Goal: Task Accomplishment & Management: Manage account settings

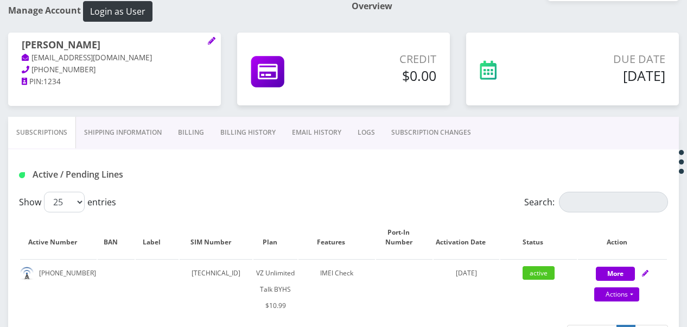
scroll to position [217, 0]
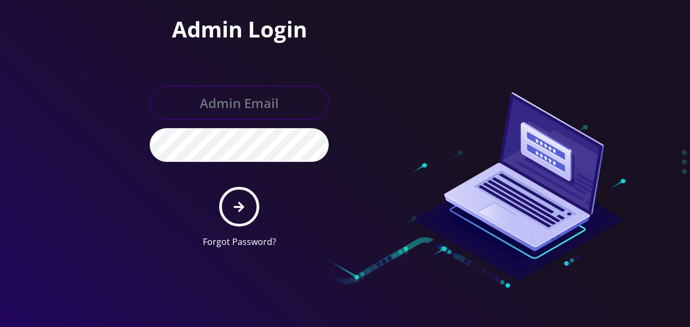
type input "[EMAIL_ADDRESS][DOMAIN_NAME]"
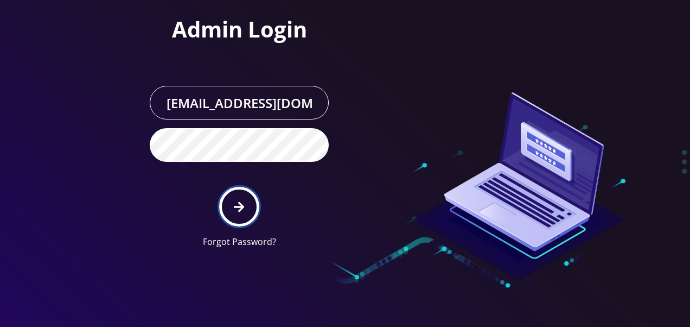
click at [251, 202] on button "submit" at bounding box center [239, 207] width 40 height 40
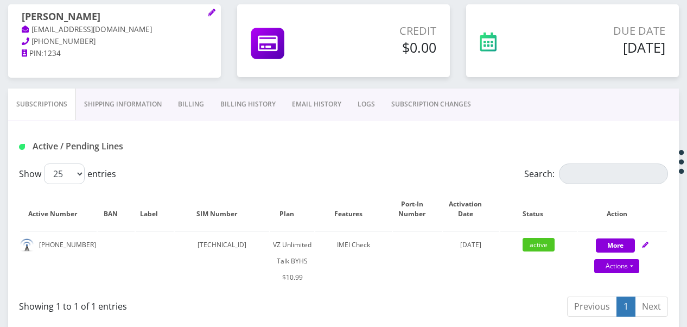
scroll to position [217, 0]
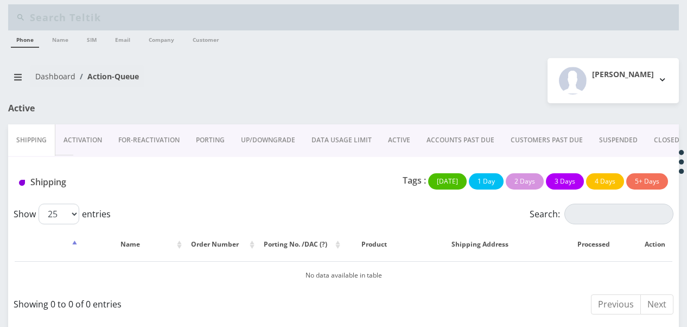
scroll to position [8, 0]
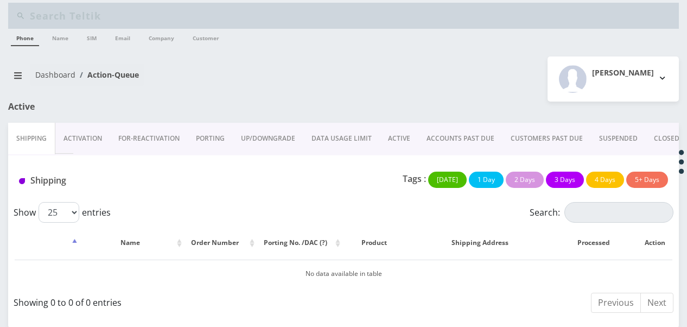
click at [413, 136] on link "ACTIVE" at bounding box center [399, 138] width 39 height 31
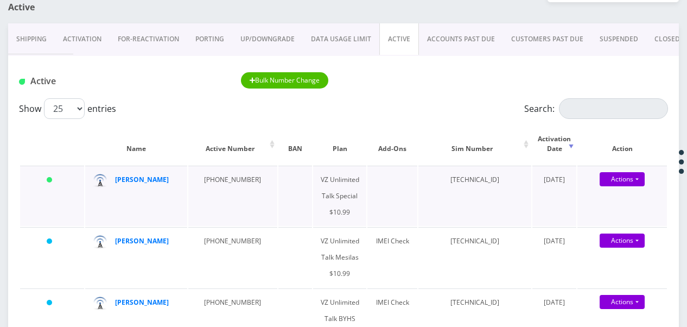
scroll to position [117, 0]
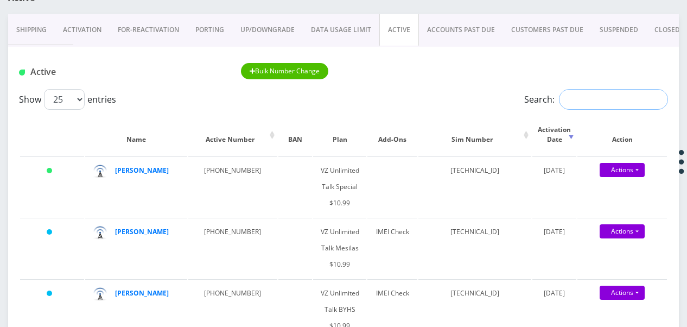
click at [608, 103] on input "Search:" at bounding box center [613, 99] width 109 height 21
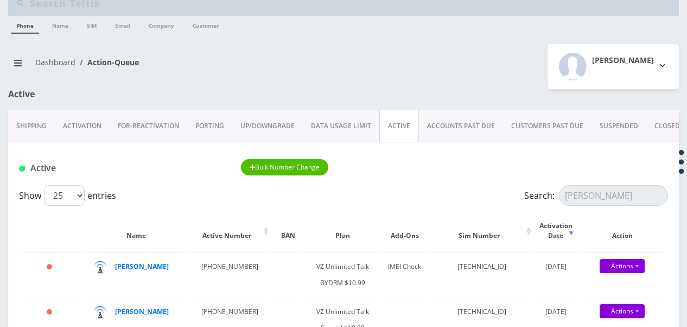
scroll to position [0, 0]
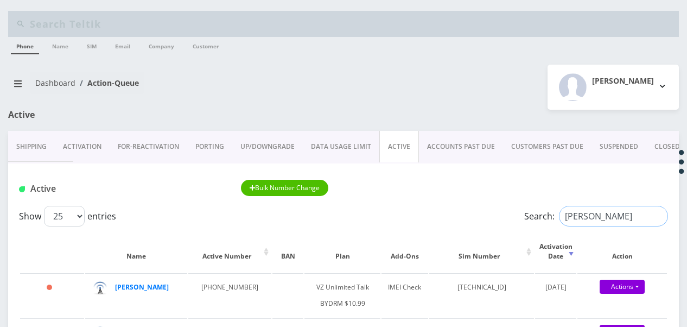
drag, startPoint x: 620, startPoint y: 219, endPoint x: 502, endPoint y: 214, distance: 118.4
click at [503, 214] on div "Show 25 50 100 250 500 1000 entries Search: devora" at bounding box center [343, 216] width 649 height 21
drag, startPoint x: 592, startPoint y: 212, endPoint x: 451, endPoint y: 186, distance: 143.5
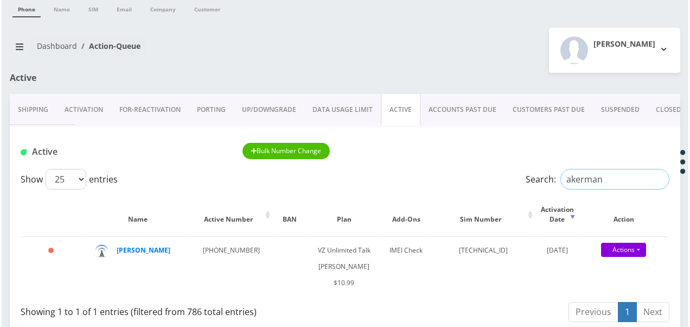
scroll to position [54, 0]
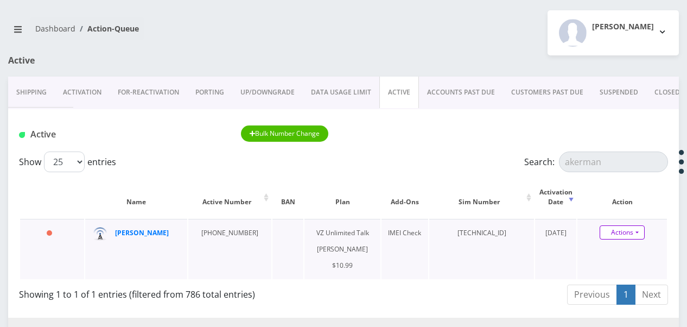
click at [644, 232] on link "Actions" at bounding box center [622, 232] width 45 height 14
click at [624, 271] on link "Get Usage" at bounding box center [632, 269] width 90 height 16
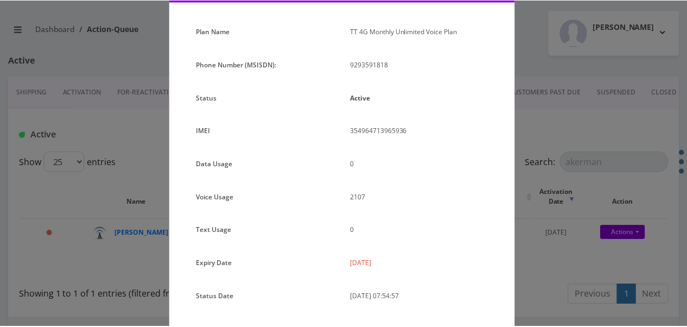
scroll to position [133, 0]
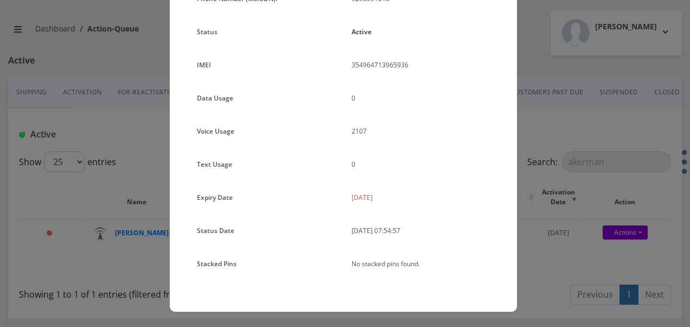
click at [549, 199] on div "× Subscription Info Plan Name TT 4G Monthly Unlimited Voice Plan Phone Number (…" at bounding box center [345, 163] width 690 height 327
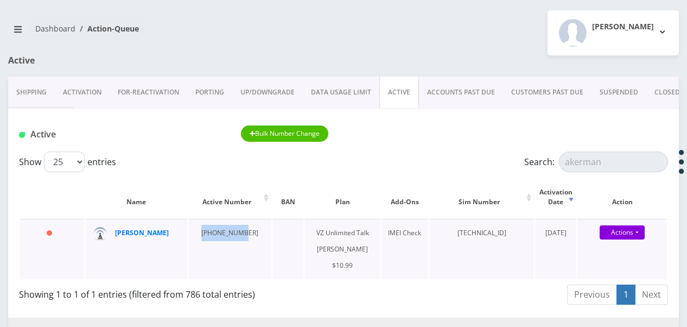
drag, startPoint x: 191, startPoint y: 236, endPoint x: 237, endPoint y: 232, distance: 46.3
click at [237, 232] on td "929-359-1818" at bounding box center [229, 249] width 83 height 60
click at [241, 231] on td "929-359-1818" at bounding box center [229, 249] width 83 height 60
drag, startPoint x: 240, startPoint y: 236, endPoint x: 185, endPoint y: 233, distance: 56.0
click at [185, 233] on tr "311 days chaya akerman 929-359-1818 VZ Unlimited Talk BAIS YAAKOV $10.99 IMEI C…" at bounding box center [343, 249] width 647 height 60
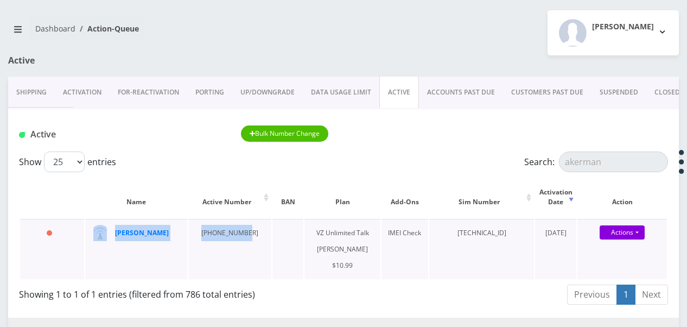
drag, startPoint x: 185, startPoint y: 233, endPoint x: 218, endPoint y: 239, distance: 34.1
click at [218, 239] on td "929-359-1818" at bounding box center [229, 249] width 83 height 60
drag, startPoint x: 200, startPoint y: 234, endPoint x: 245, endPoint y: 232, distance: 45.6
click at [245, 232] on td "929-359-1818" at bounding box center [229, 249] width 83 height 60
drag, startPoint x: 245, startPoint y: 232, endPoint x: 236, endPoint y: 235, distance: 10.0
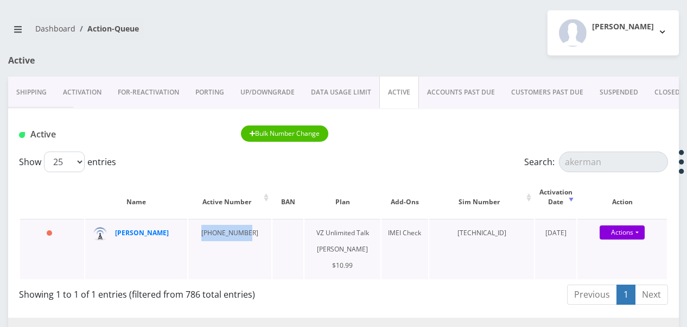
copy td "929-359-1818"
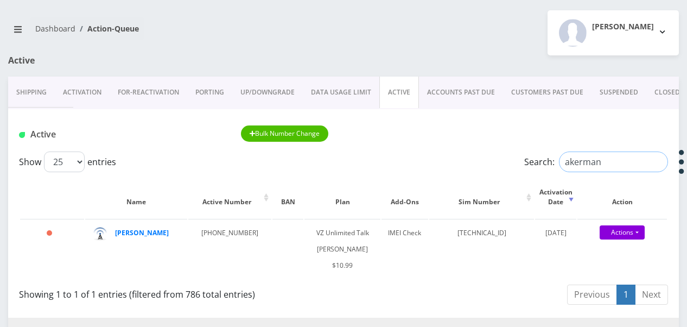
drag, startPoint x: 618, startPoint y: 164, endPoint x: 305, endPoint y: 167, distance: 312.7
click at [402, 153] on div "Show 25 50 100 250 500 1000 entries Search: akerman" at bounding box center [343, 161] width 649 height 21
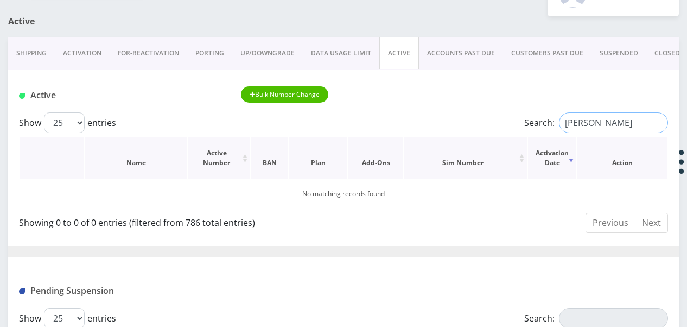
scroll to position [109, 0]
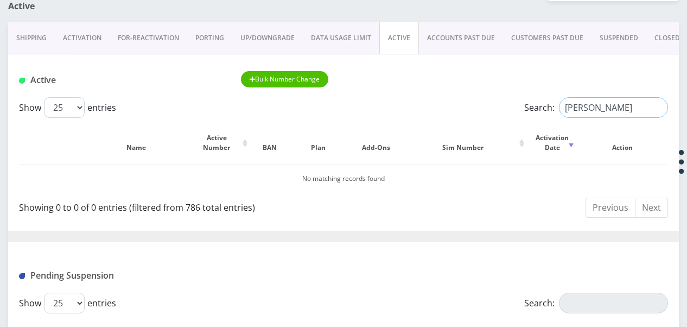
click at [604, 111] on input "simonov" at bounding box center [613, 107] width 109 height 21
type input "s"
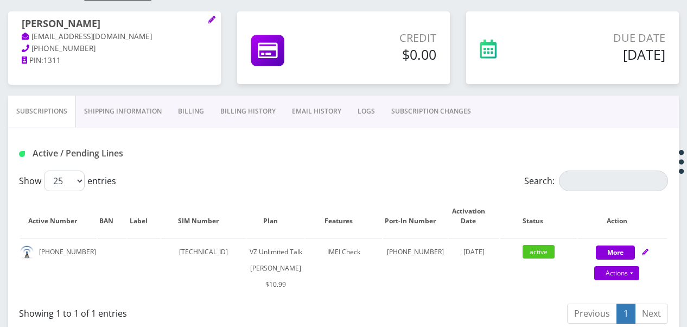
scroll to position [163, 0]
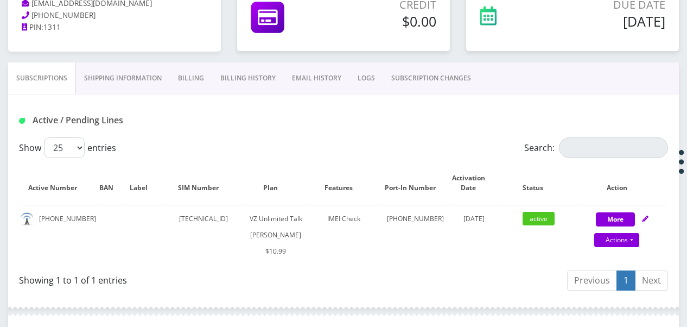
click at [431, 79] on link "SUBSCRIPTION CHANGES" at bounding box center [431, 77] width 96 height 31
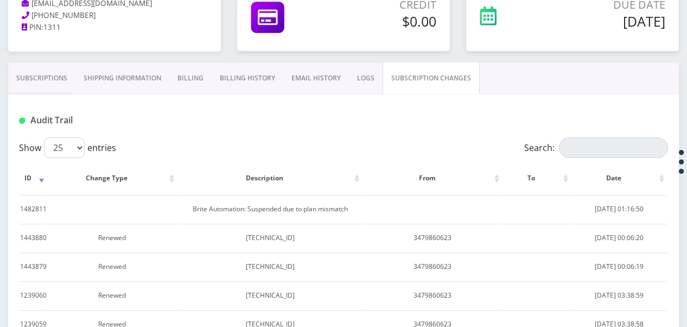
click at [73, 76] on link "Subscriptions" at bounding box center [41, 77] width 67 height 31
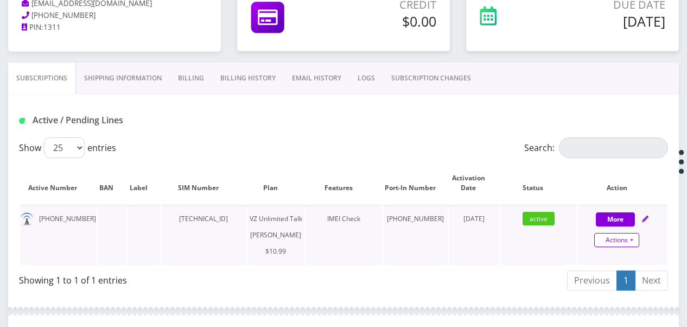
click at [632, 242] on link "Actions" at bounding box center [616, 240] width 45 height 14
select select "366"
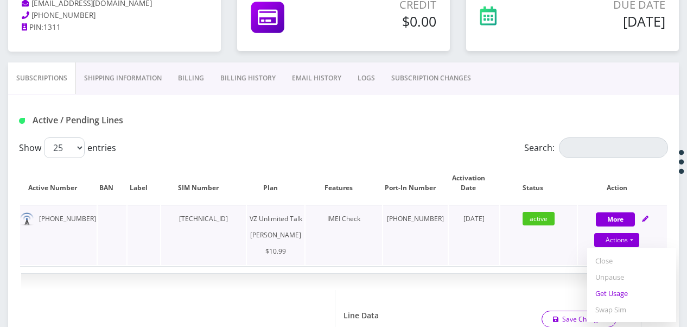
click at [618, 288] on link "Get Usage" at bounding box center [631, 293] width 89 height 16
select select "366"
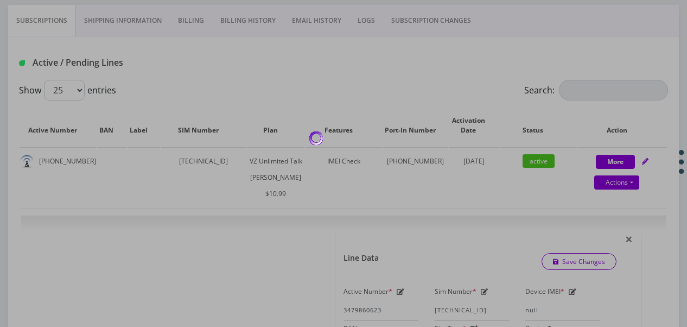
scroll to position [109, 0]
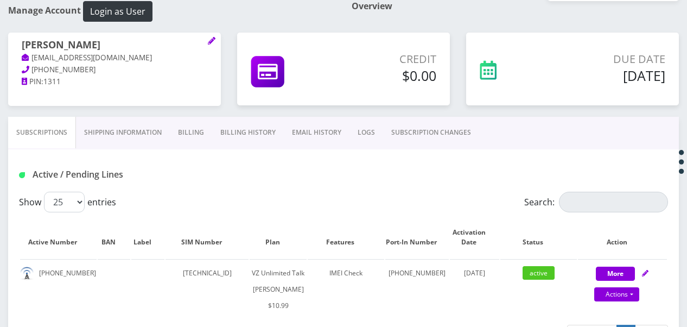
scroll to position [217, 0]
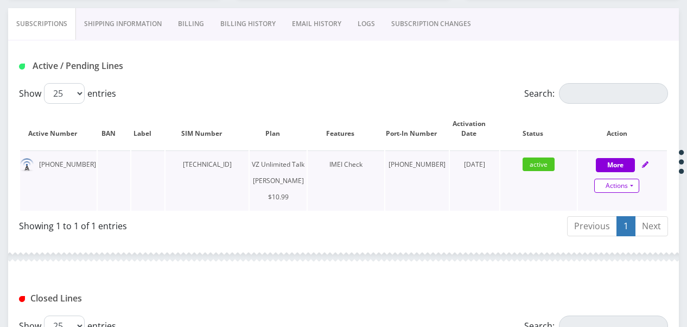
click at [626, 184] on link "Actions" at bounding box center [616, 186] width 45 height 14
select select "366"
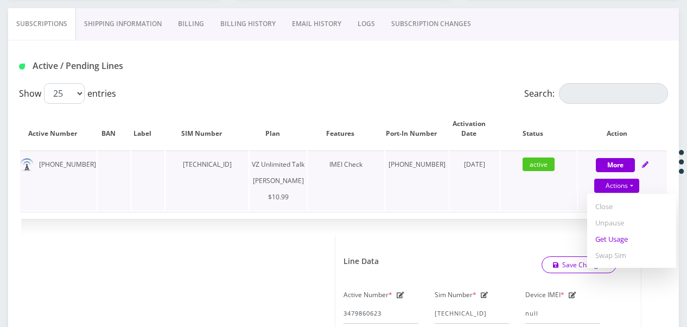
click at [608, 238] on link "Get Usage" at bounding box center [631, 239] width 89 height 16
select select "366"
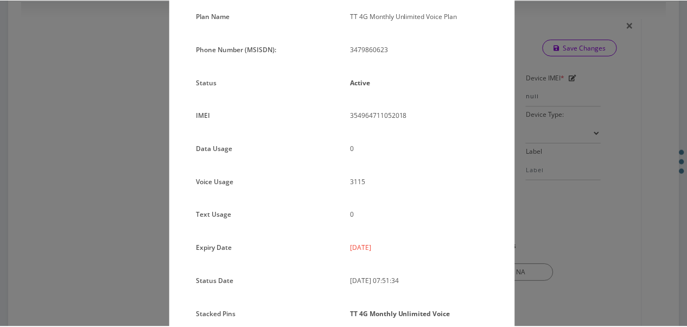
scroll to position [36, 0]
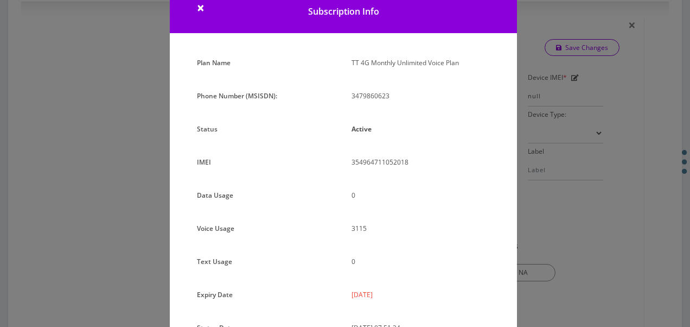
click at [544, 107] on div "× Subscription Info Plan Name TT 4G Monthly Unlimited Voice Plan Phone Number (…" at bounding box center [345, 163] width 690 height 327
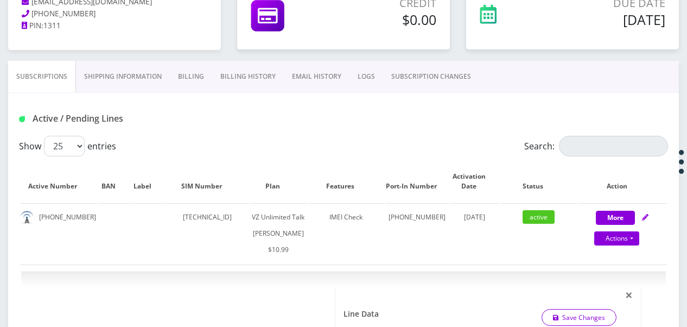
scroll to position [163, 0]
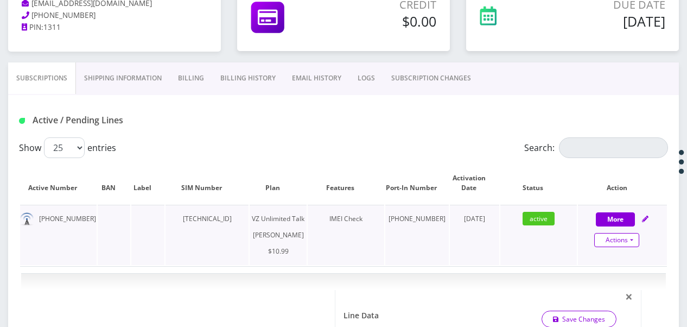
click at [632, 233] on link "Actions" at bounding box center [616, 240] width 45 height 14
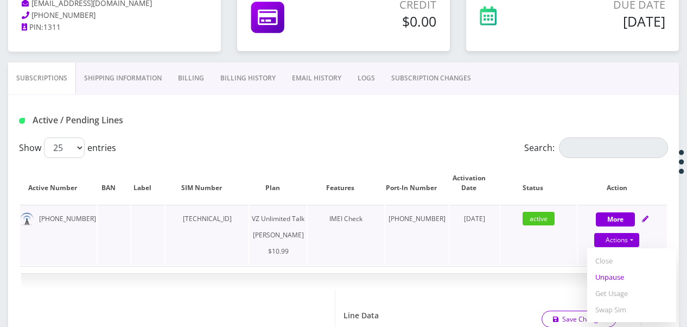
click at [623, 279] on link "Unpause" at bounding box center [631, 277] width 89 height 16
select select "366"
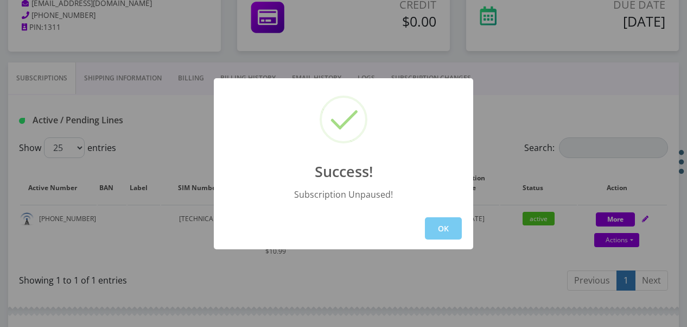
click at [447, 225] on button "OK" at bounding box center [443, 228] width 37 height 22
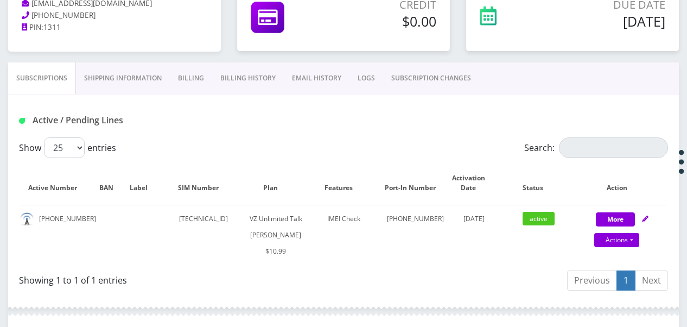
click at [415, 79] on link "SUBSCRIPTION CHANGES" at bounding box center [431, 77] width 96 height 31
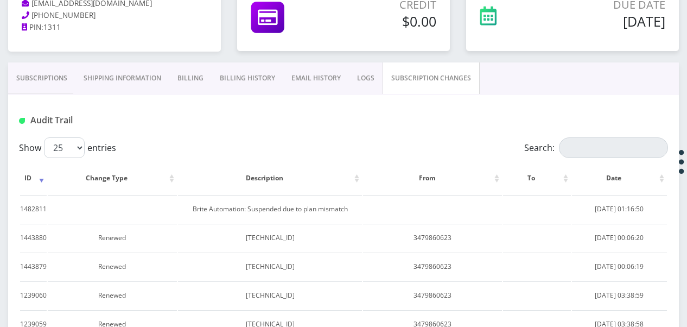
click at [41, 65] on link "Subscriptions" at bounding box center [41, 77] width 67 height 31
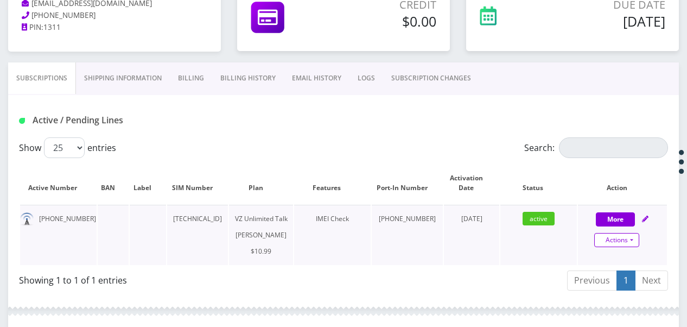
click at [632, 240] on link "Actions" at bounding box center [616, 240] width 45 height 14
select select "366"
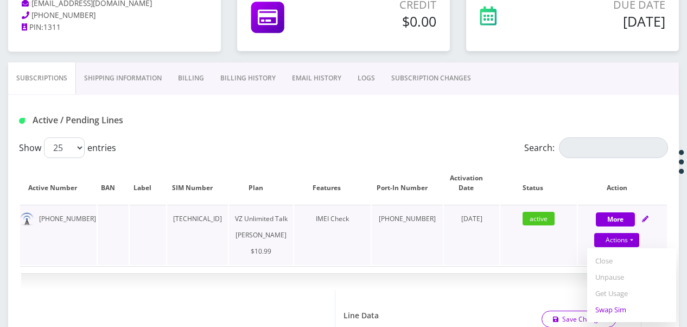
click at [616, 308] on link "Swap Sim" at bounding box center [631, 309] width 89 height 16
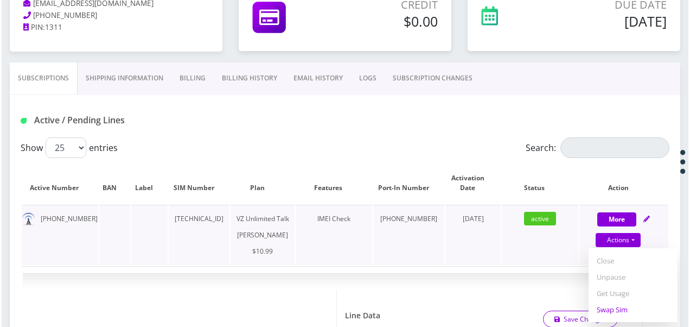
select select "366"
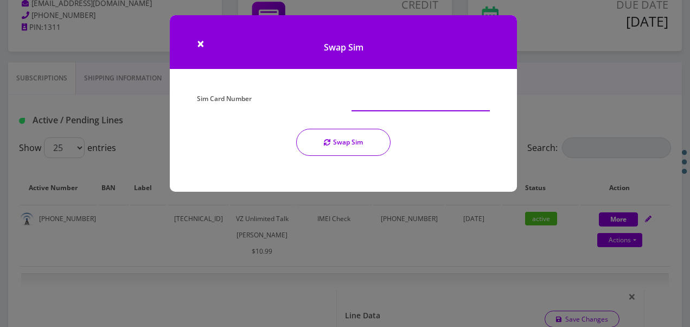
click at [385, 103] on input "Sim Card Number" at bounding box center [421, 101] width 138 height 21
type input "89148000011835956291"
click at [348, 155] on div "Sim Card Number 89148000011835956291 Swap Sim" at bounding box center [343, 128] width 309 height 74
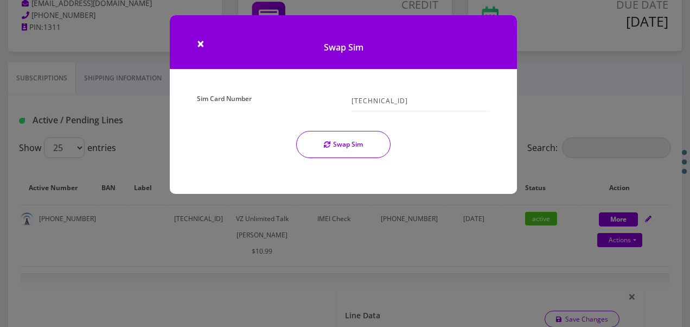
click at [318, 140] on button "Swap Sim" at bounding box center [343, 144] width 94 height 27
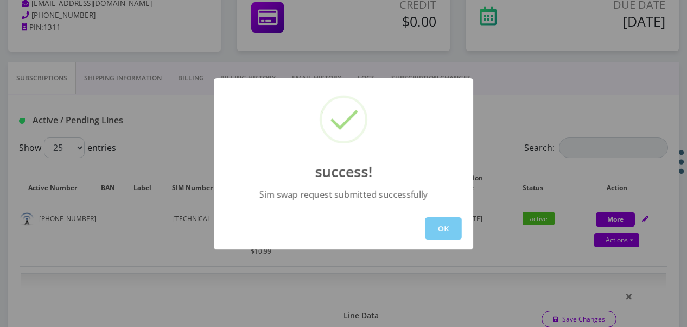
click at [438, 226] on button "OK" at bounding box center [443, 228] width 37 height 22
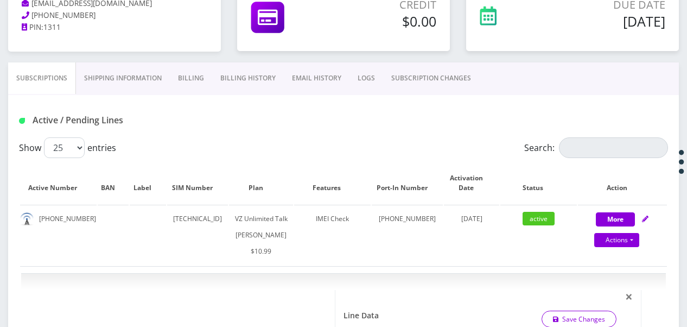
click at [436, 78] on link "SUBSCRIPTION CHANGES" at bounding box center [431, 77] width 96 height 31
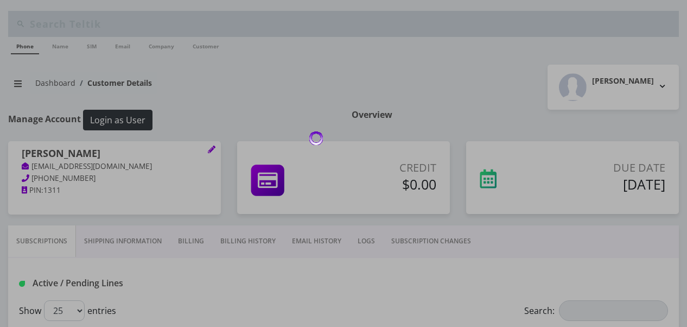
scroll to position [163, 0]
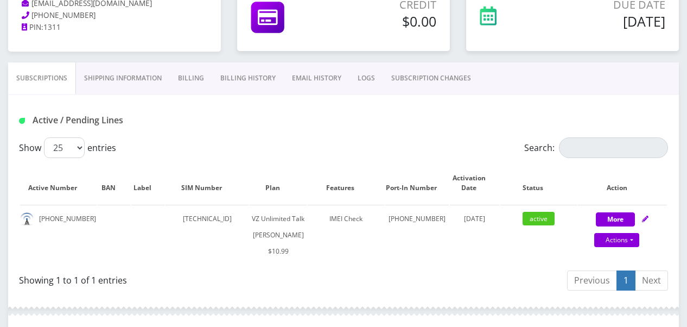
click at [428, 77] on link "SUBSCRIPTION CHANGES" at bounding box center [431, 77] width 96 height 31
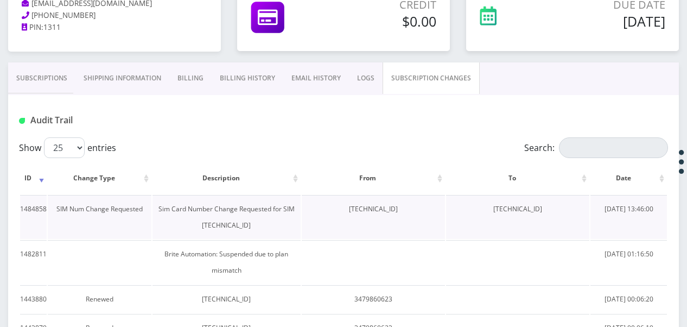
drag, startPoint x: 321, startPoint y: 210, endPoint x: 409, endPoint y: 211, distance: 87.4
click at [409, 211] on td "[TECHNICAL_ID]" at bounding box center [373, 217] width 143 height 44
drag, startPoint x: 409, startPoint y: 211, endPoint x: 362, endPoint y: 210, distance: 47.2
copy td "[TECHNICAL_ID]"
click at [52, 74] on link "Subscriptions" at bounding box center [41, 77] width 67 height 31
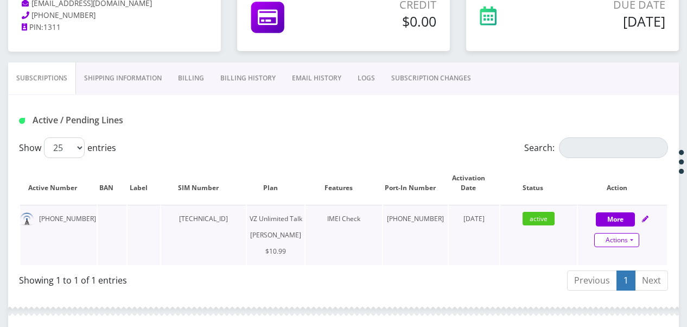
click at [635, 239] on link "Actions" at bounding box center [616, 240] width 45 height 14
select select "366"
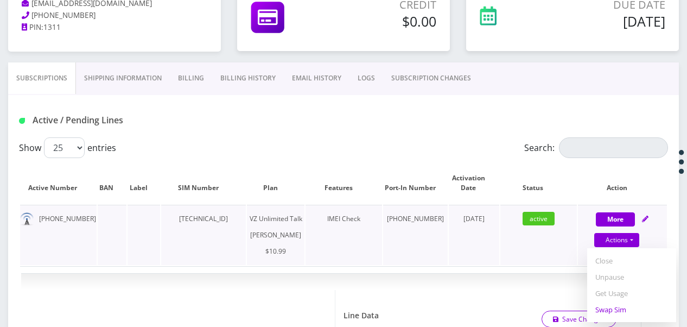
click at [616, 306] on link "Swap Sim" at bounding box center [631, 309] width 89 height 16
select select "366"
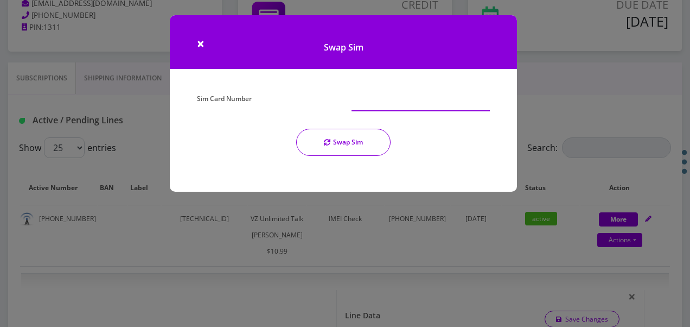
paste input "[TECHNICAL_ID]"
type input "[TECHNICAL_ID]"
click at [367, 146] on button "Swap Sim" at bounding box center [343, 142] width 94 height 27
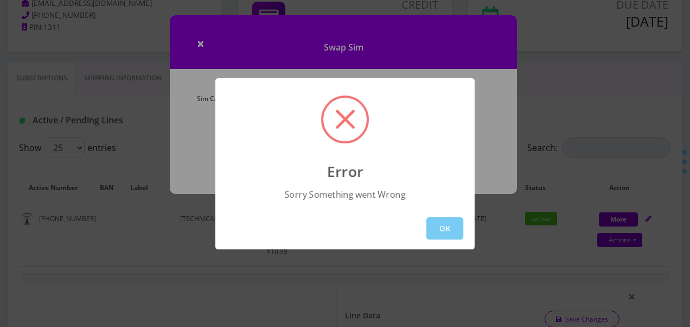
click at [444, 219] on button "OK" at bounding box center [445, 228] width 37 height 22
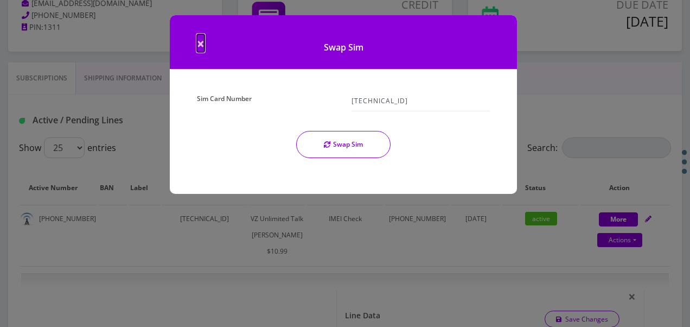
click at [200, 47] on span "×" at bounding box center [201, 43] width 8 height 18
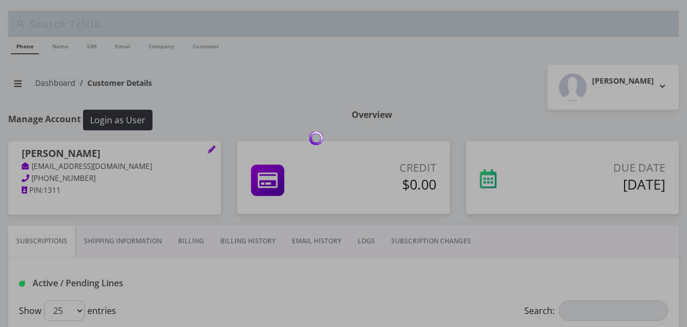
scroll to position [163, 0]
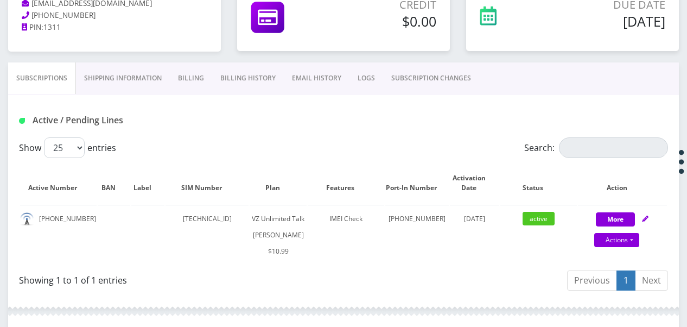
click at [448, 76] on link "SUBSCRIPTION CHANGES" at bounding box center [431, 77] width 96 height 31
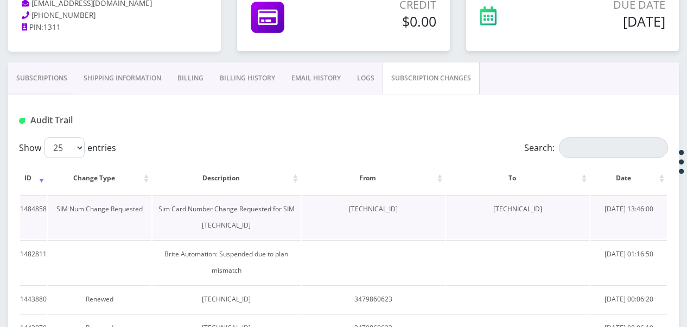
drag, startPoint x: 514, startPoint y: 208, endPoint x: 567, endPoint y: 213, distance: 53.4
click at [567, 213] on td "[TECHNICAL_ID]" at bounding box center [517, 217] width 143 height 44
drag, startPoint x: 567, startPoint y: 213, endPoint x: 524, endPoint y: 207, distance: 43.2
copy td "[TECHNICAL_ID]"
click at [71, 80] on link "Subscriptions" at bounding box center [41, 77] width 67 height 31
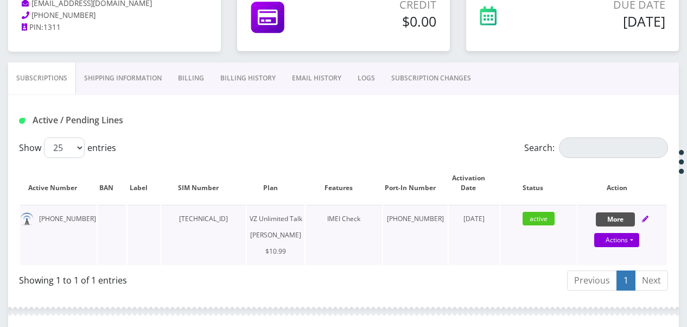
click at [620, 214] on button "More" at bounding box center [615, 219] width 39 height 14
select select "366"
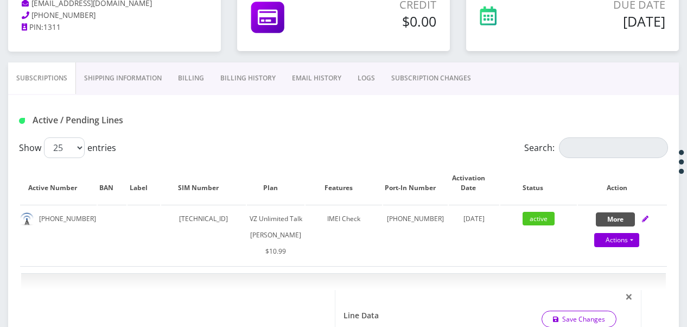
scroll to position [326, 0]
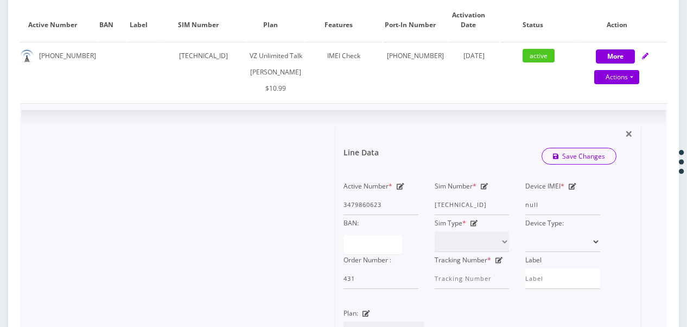
click at [484, 189] on icon at bounding box center [485, 186] width 8 height 7
drag, startPoint x: 436, startPoint y: 219, endPoint x: 577, endPoint y: 240, distance: 142.6
click at [577, 240] on div "Active Number * 3479860623 Sim Number * 89148000010413035114 Device IMEI * null…" at bounding box center [471, 233] width 273 height 111
paste input "1835956291"
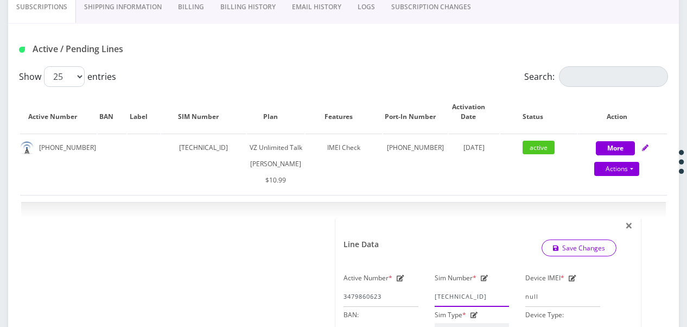
scroll to position [217, 0]
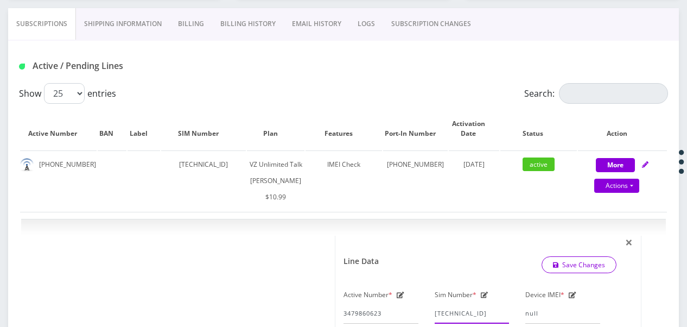
type input "[TECHNICAL_ID]"
click at [412, 28] on link "SUBSCRIPTION CHANGES" at bounding box center [431, 23] width 96 height 31
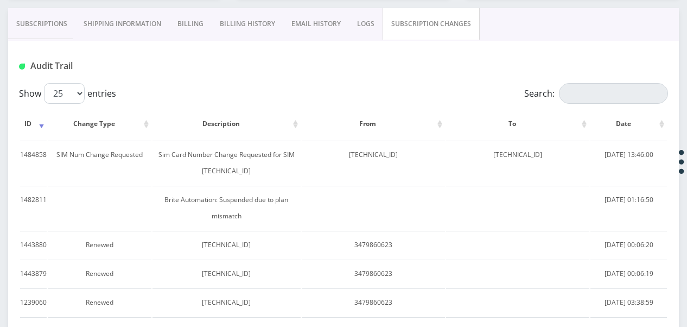
click at [58, 17] on link "Subscriptions" at bounding box center [41, 23] width 67 height 31
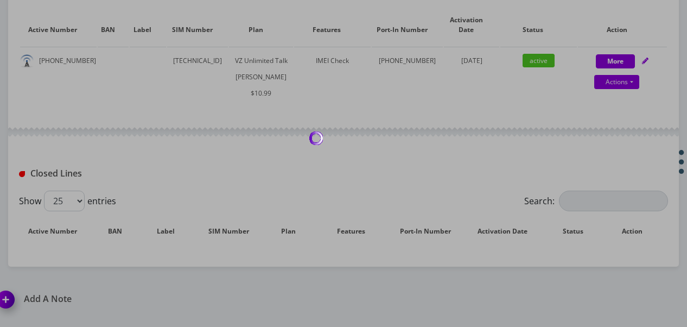
scroll to position [326, 0]
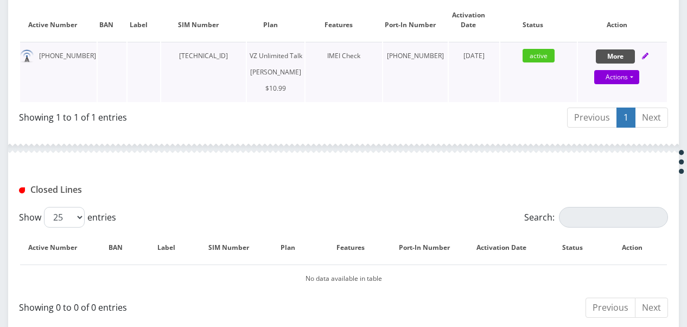
click at [612, 55] on button "More" at bounding box center [615, 56] width 39 height 14
select select "366"
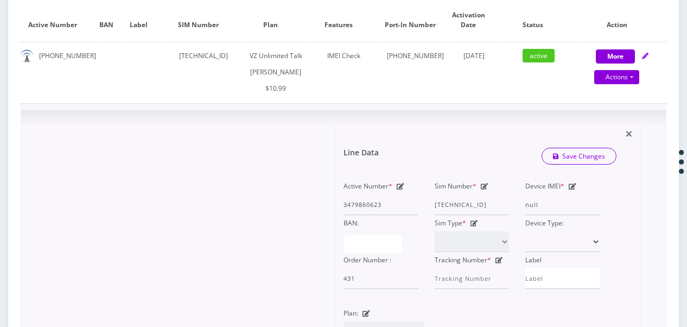
click at [483, 189] on icon at bounding box center [485, 186] width 8 height 7
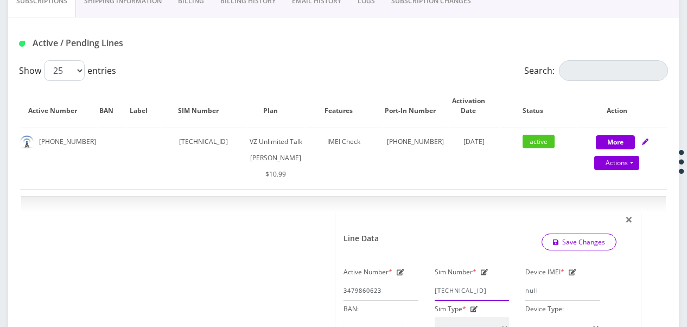
scroll to position [163, 0]
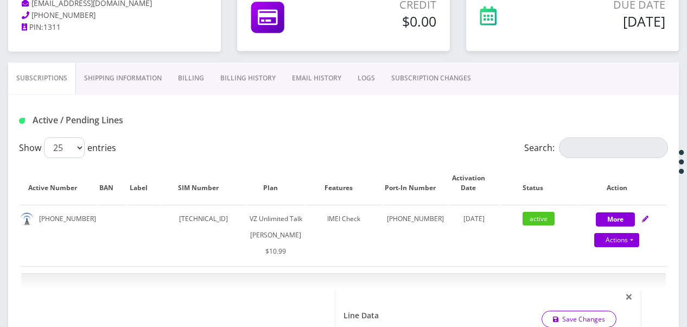
click at [411, 81] on link "SUBSCRIPTION CHANGES" at bounding box center [431, 77] width 96 height 31
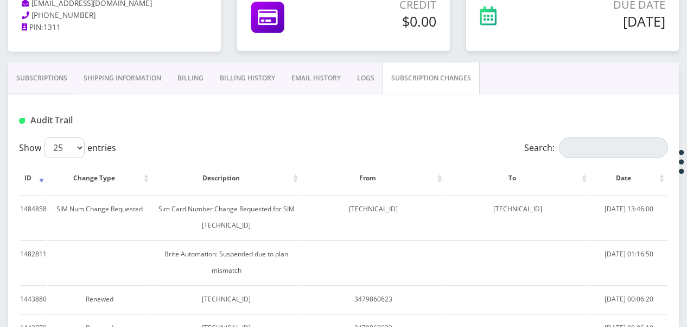
click at [60, 80] on link "Subscriptions" at bounding box center [41, 77] width 67 height 31
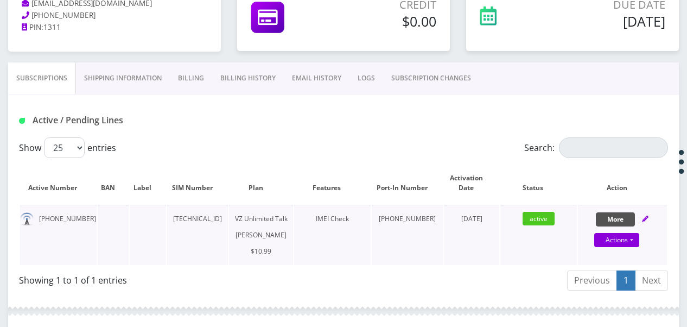
click at [621, 224] on button "More" at bounding box center [615, 219] width 39 height 14
select select "366"
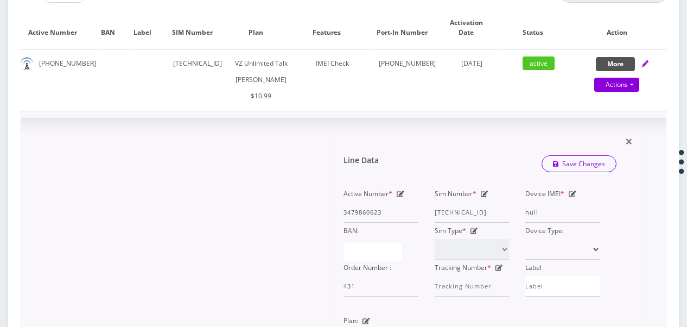
scroll to position [326, 0]
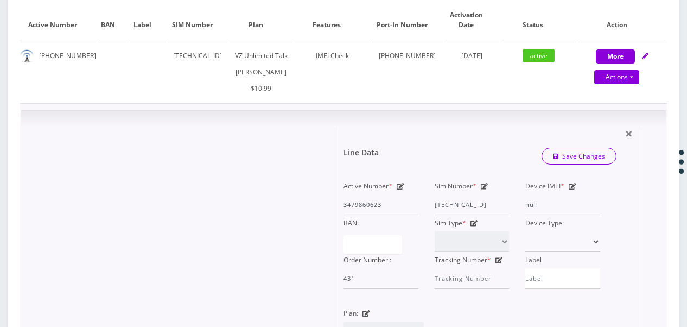
click at [482, 189] on icon at bounding box center [485, 186] width 8 height 7
drag, startPoint x: 436, startPoint y: 219, endPoint x: 562, endPoint y: 230, distance: 126.5
click at [562, 230] on div "Active Number * 3479860623 Sim Number * 89148000010413035114 Device IMEI * null…" at bounding box center [471, 233] width 273 height 111
paste input "1835956291"
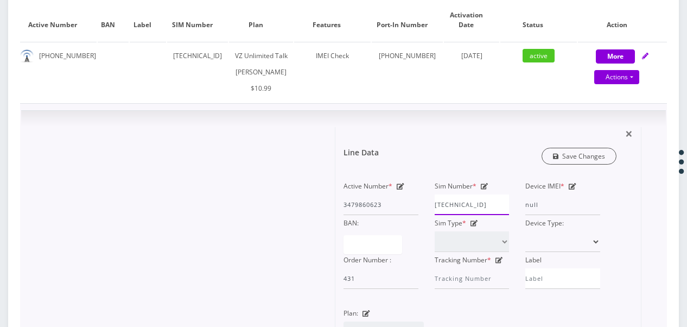
type input "[TECHNICAL_ID]"
click at [591, 164] on link "Save Changes" at bounding box center [579, 156] width 75 height 17
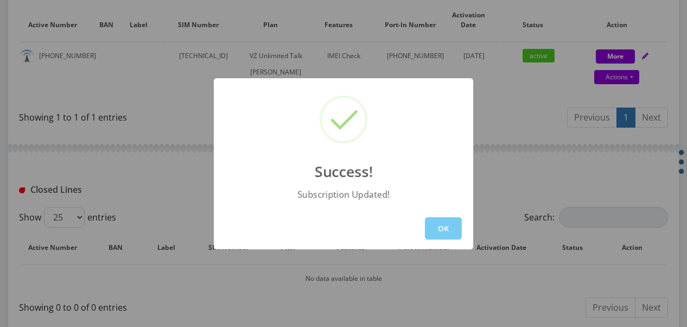
click at [454, 219] on button "OK" at bounding box center [443, 228] width 37 height 22
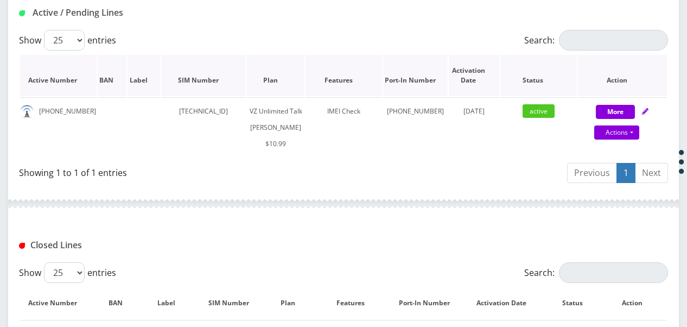
scroll to position [217, 0]
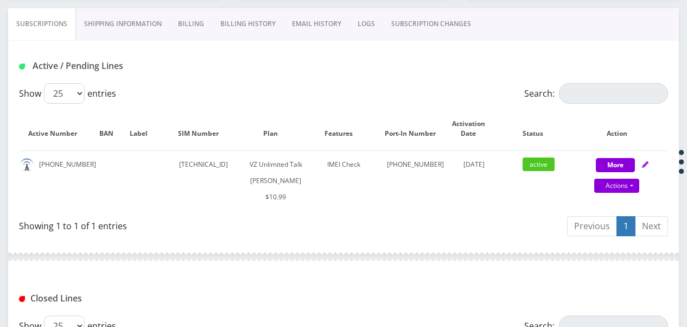
click at [426, 21] on link "SUBSCRIPTION CHANGES" at bounding box center [431, 23] width 96 height 31
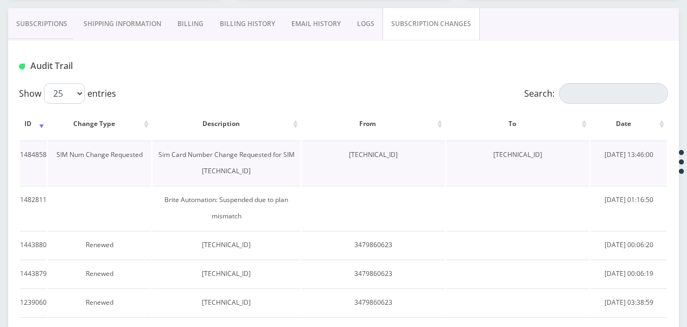
drag, startPoint x: 316, startPoint y: 151, endPoint x: 404, endPoint y: 164, distance: 88.9
click at [404, 164] on td "[TECHNICAL_ID]" at bounding box center [373, 163] width 143 height 44
drag, startPoint x: 404, startPoint y: 164, endPoint x: 365, endPoint y: 157, distance: 39.7
copy td "[TECHNICAL_ID]"
click at [48, 30] on link "Subscriptions" at bounding box center [41, 23] width 67 height 31
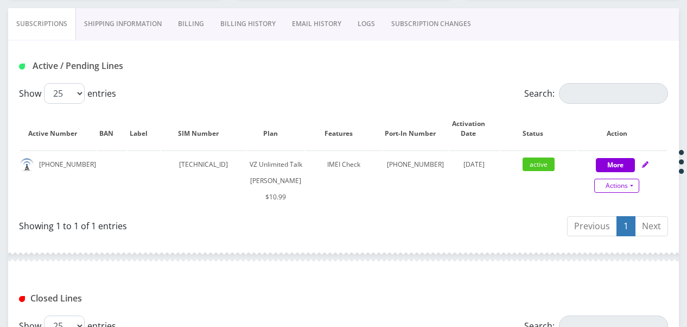
click at [636, 184] on link "Actions" at bounding box center [616, 186] width 45 height 14
select select "366"
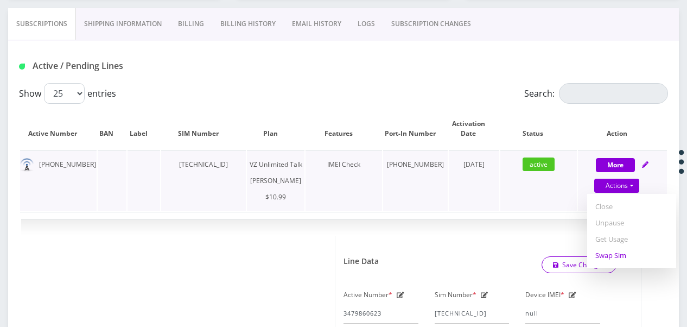
click at [611, 251] on link "Swap Sim" at bounding box center [631, 255] width 89 height 16
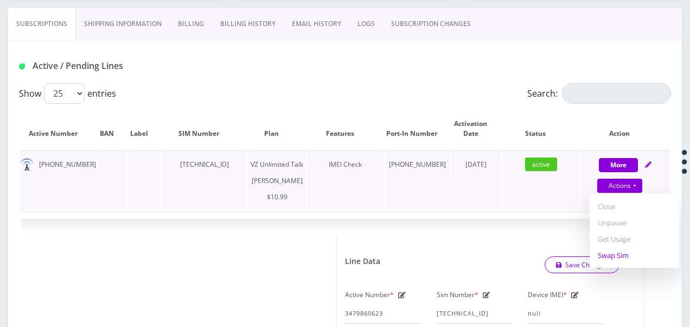
select select "366"
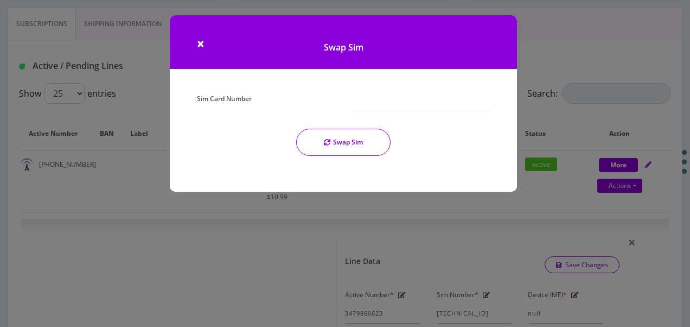
drag, startPoint x: 339, startPoint y: 97, endPoint x: 396, endPoint y: 80, distance: 59.4
click at [397, 66] on h1 "Swap Sim" at bounding box center [343, 42] width 347 height 54
paste input "[TECHNICAL_ID]"
type input "[TECHNICAL_ID]"
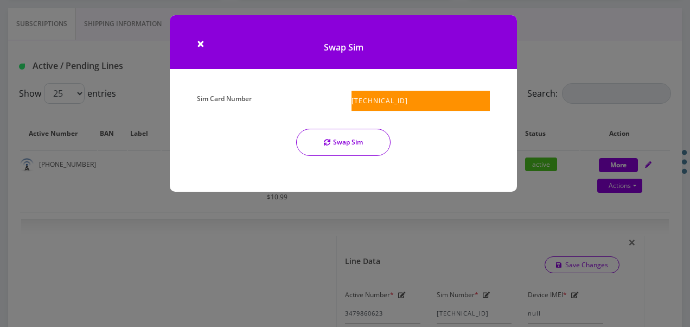
click at [366, 146] on button "Swap Sim" at bounding box center [343, 142] width 94 height 27
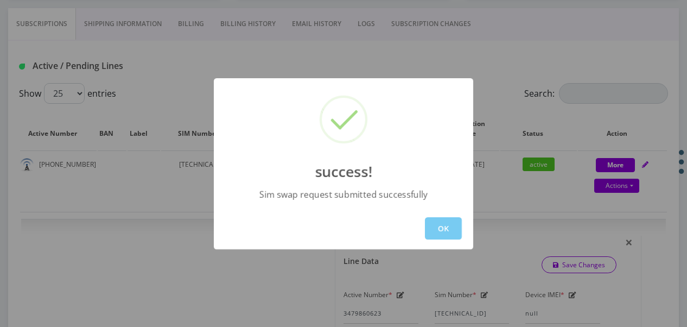
click at [441, 232] on button "OK" at bounding box center [443, 228] width 37 height 22
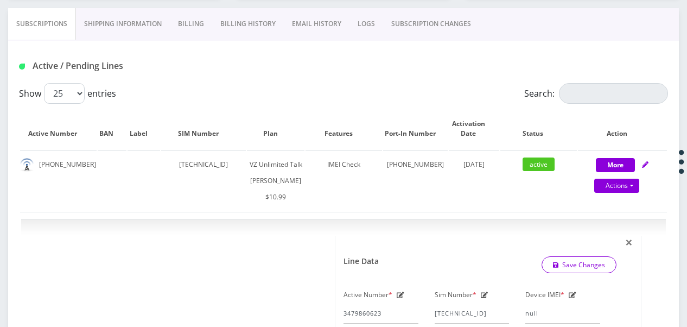
click at [423, 28] on link "SUBSCRIPTION CHANGES" at bounding box center [431, 23] width 96 height 31
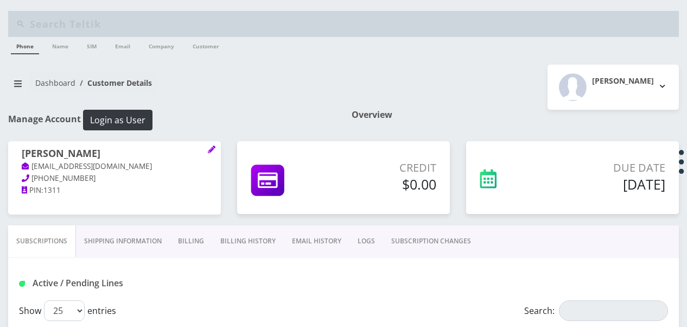
select select "366"
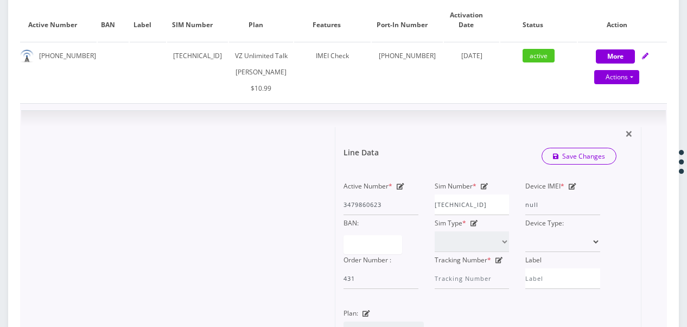
scroll to position [0, 4]
click at [544, 218] on div "Active Number * 3479860623 Sim Number * [TECHNICAL_ID] Device IMEI * null BAN: …" at bounding box center [471, 233] width 273 height 111
type input "[TECHNICAL_ID]"
click at [570, 164] on link "Save Changes" at bounding box center [579, 156] width 75 height 17
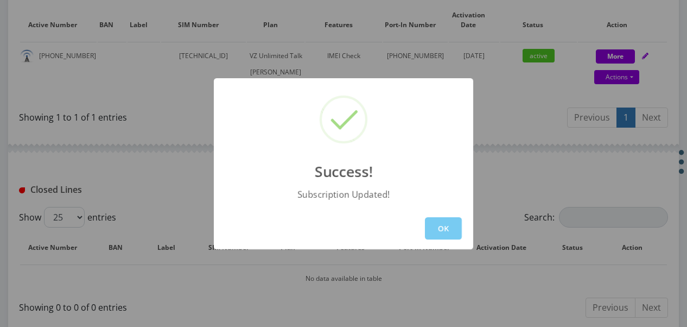
click at [442, 221] on button "OK" at bounding box center [443, 228] width 37 height 22
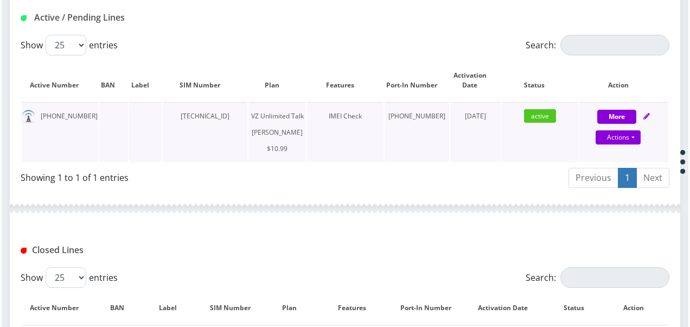
scroll to position [309, 0]
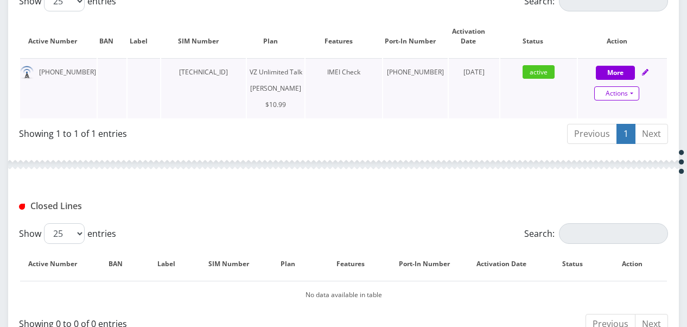
click at [633, 92] on link "Actions" at bounding box center [616, 93] width 45 height 14
select select "366"
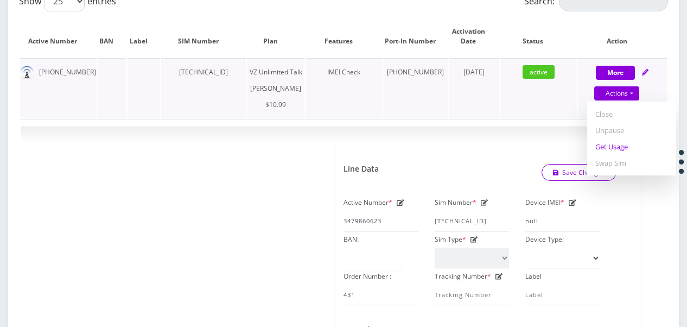
click at [633, 141] on link "Get Usage" at bounding box center [631, 146] width 89 height 16
select select "366"
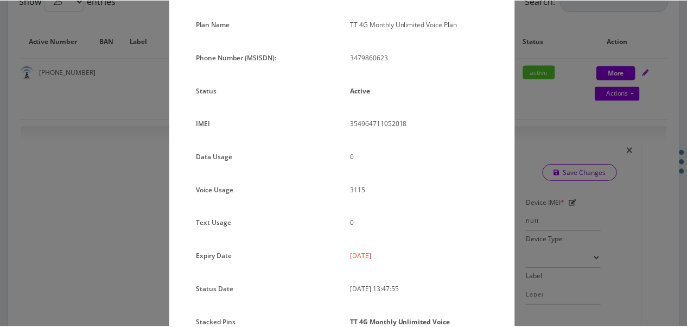
scroll to position [144, 0]
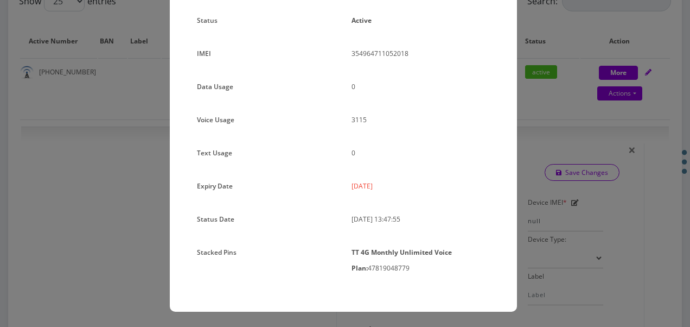
click at [548, 145] on div "× Subscription Info Plan Name TT 4G Monthly Unlimited Voice Plan Phone Number (…" at bounding box center [345, 163] width 690 height 327
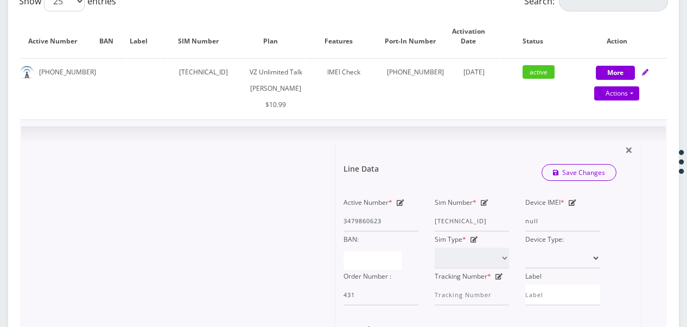
scroll to position [0, 0]
